Goal: Task Accomplishment & Management: Use online tool/utility

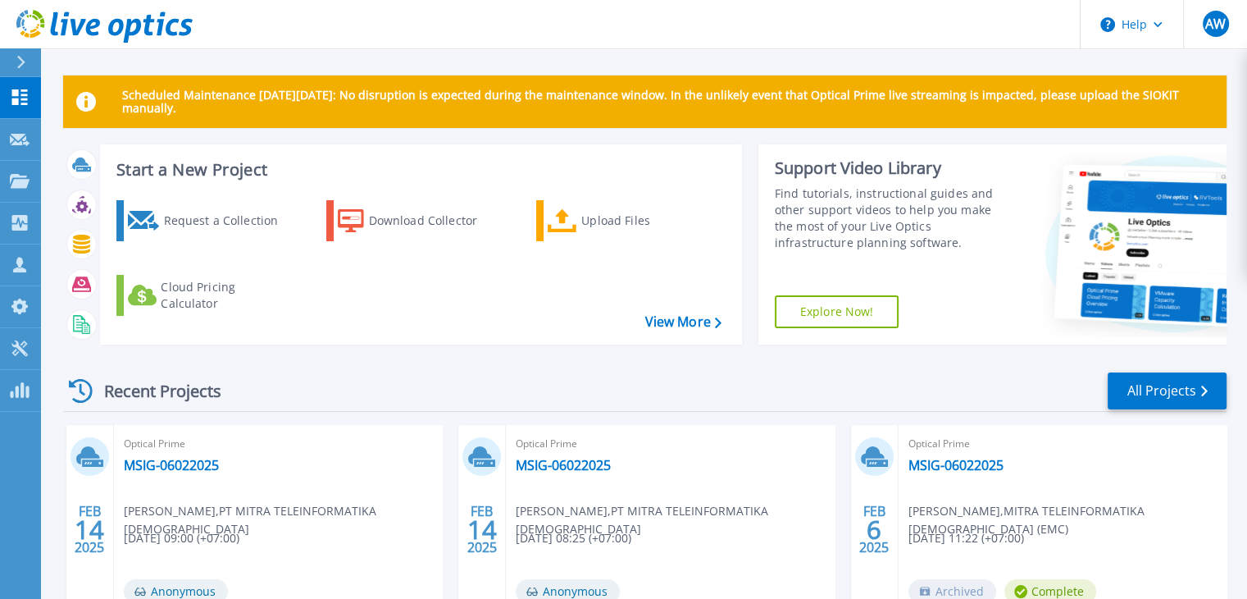
click at [574, 213] on icon at bounding box center [563, 221] width 30 height 24
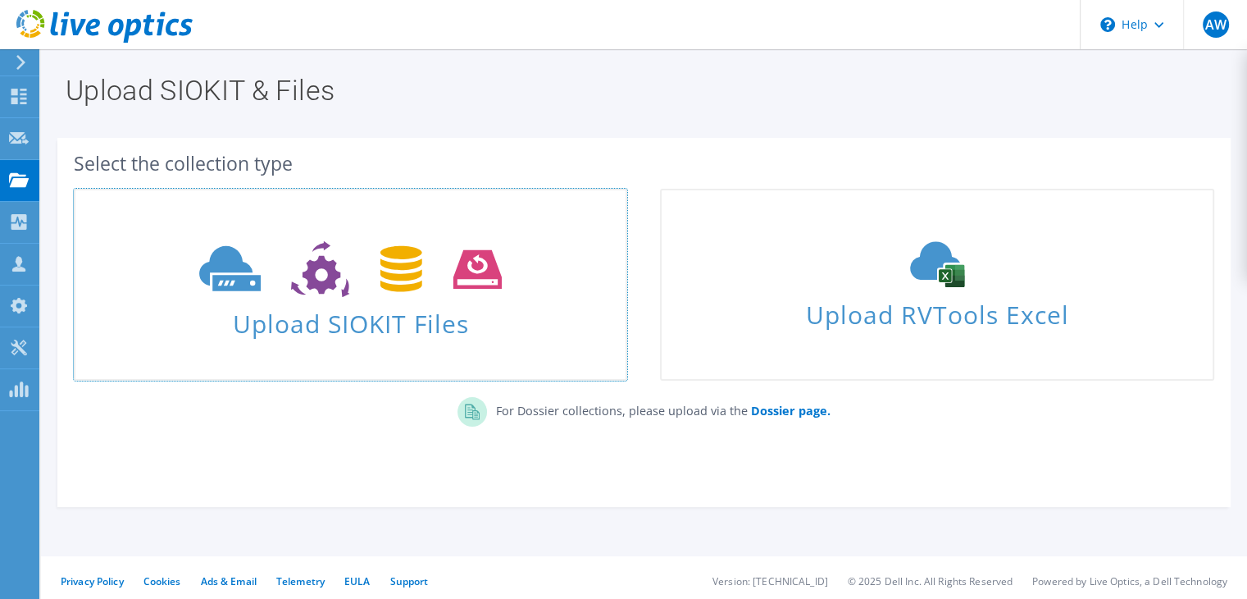
click at [459, 301] on span "Upload SIOKIT Files" at bounding box center [350, 318] width 550 height 35
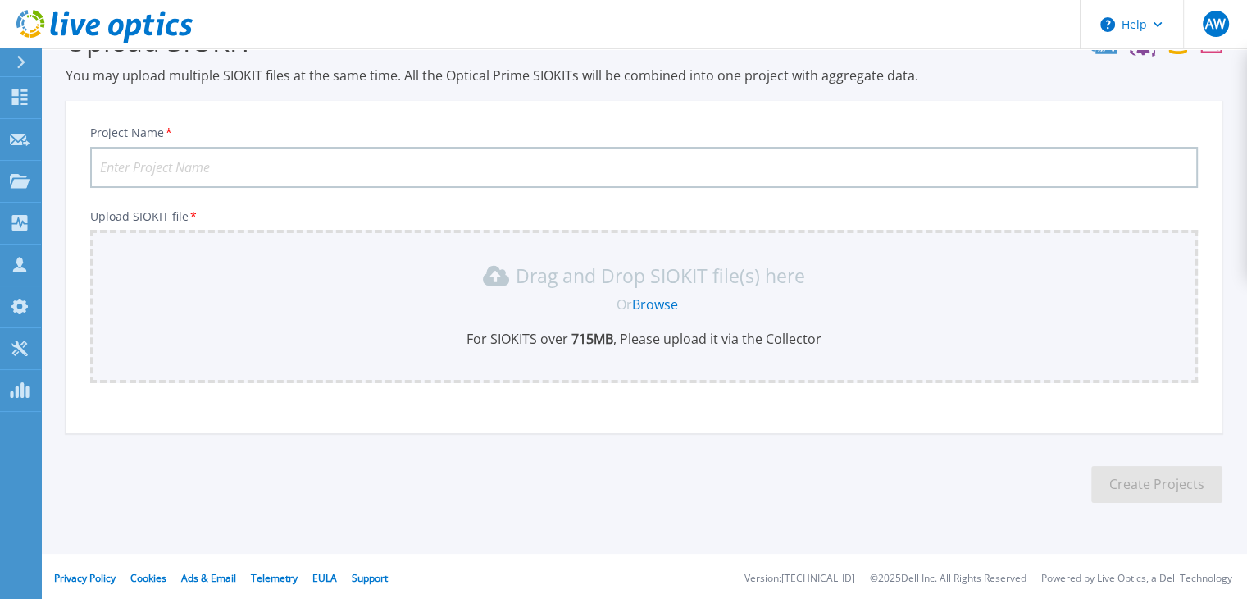
scroll to position [52, 0]
click at [651, 296] on link "Browse" at bounding box center [655, 303] width 46 height 18
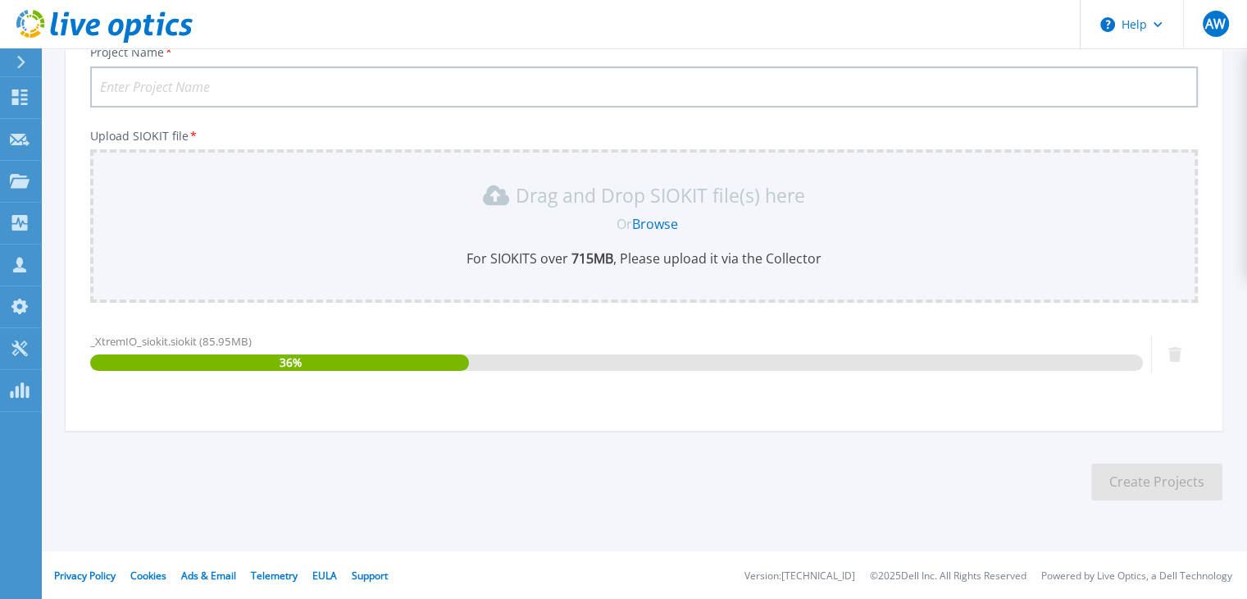
scroll to position [0, 0]
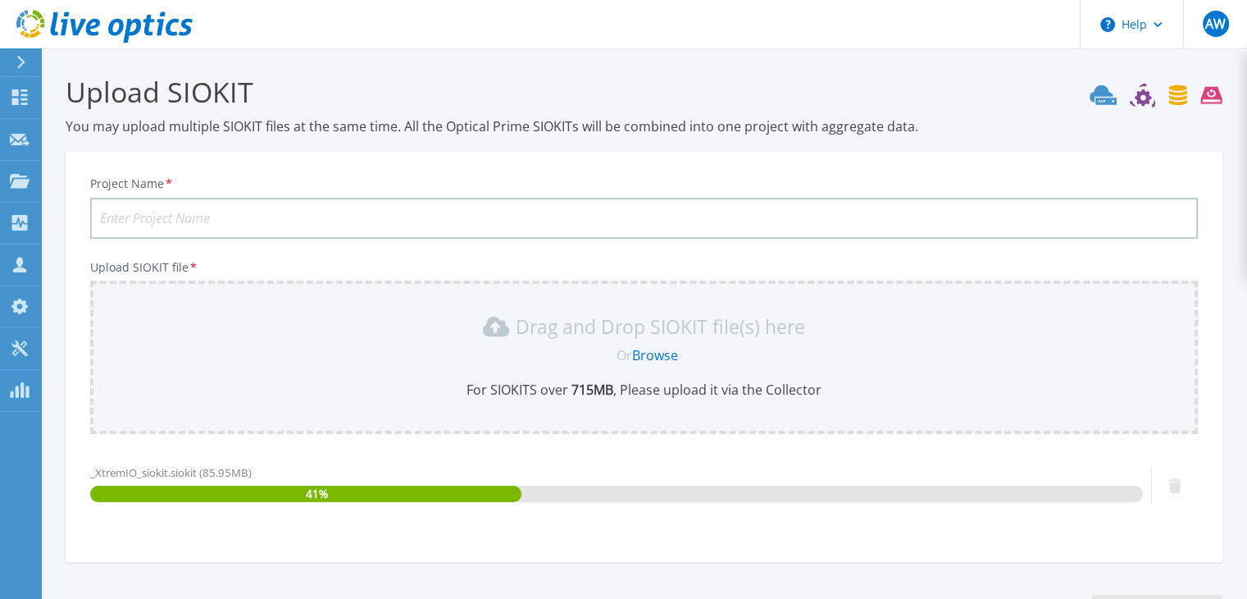
click at [321, 207] on input "Project Name *" at bounding box center [644, 218] width 1108 height 41
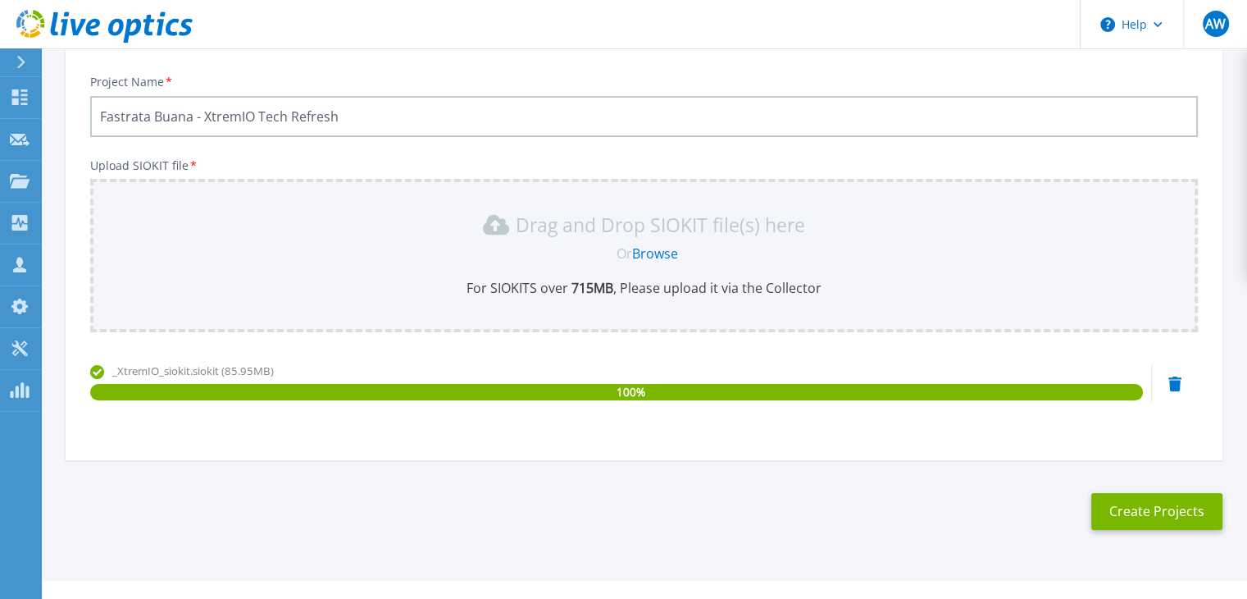
scroll to position [131, 0]
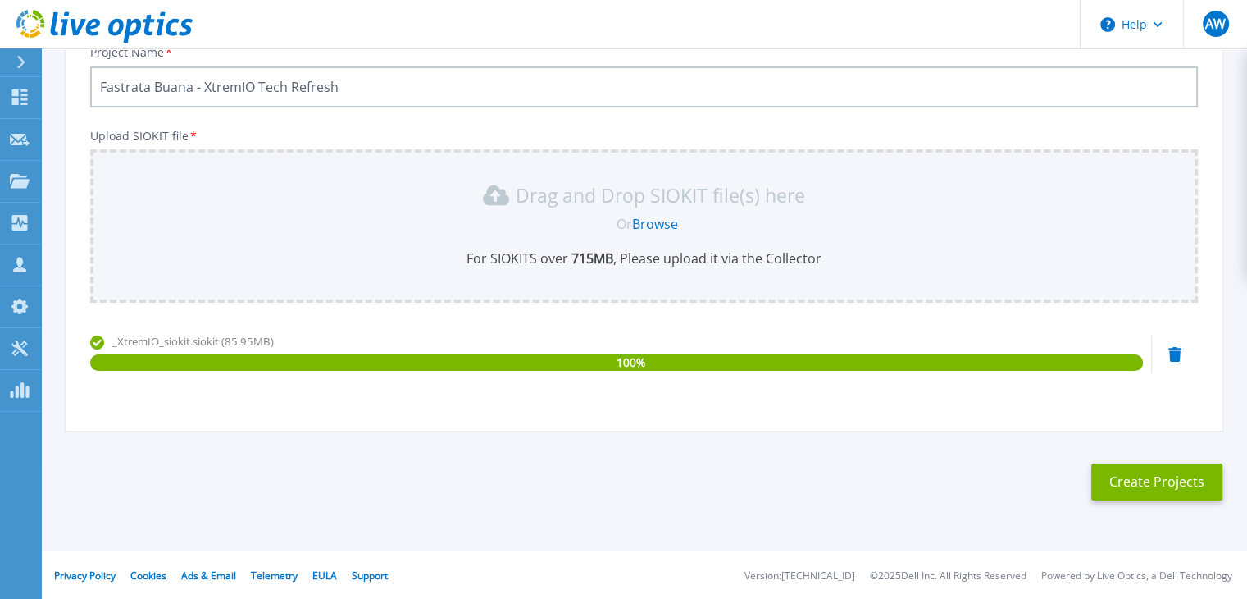
type input "Fastrata Buana - XtremIO Tech Refresh"
click at [1151, 480] on button "Create Projects" at bounding box center [1156, 481] width 131 height 37
